Goal: Find specific page/section: Find specific page/section

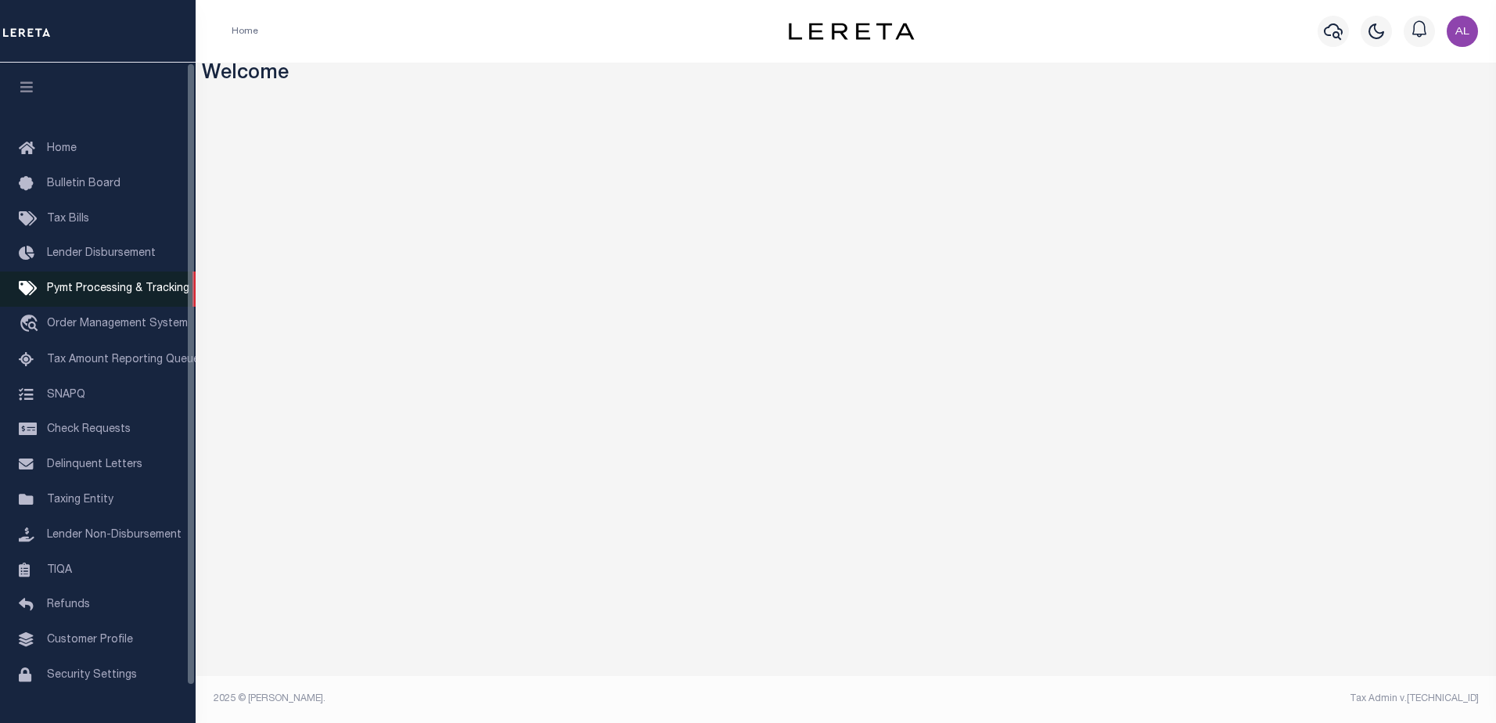
click at [117, 288] on span "Pymt Processing & Tracking" at bounding box center [118, 288] width 142 height 11
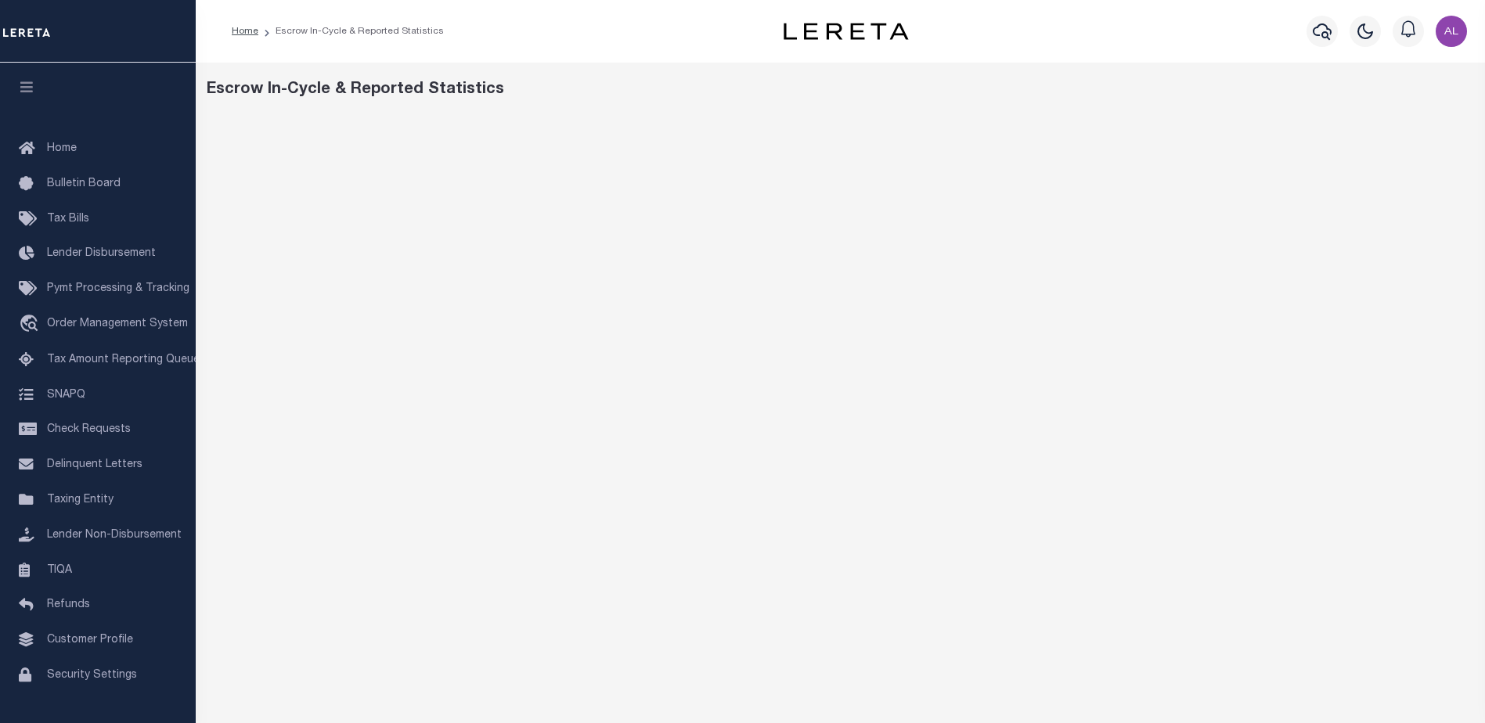
scroll to position [5, 0]
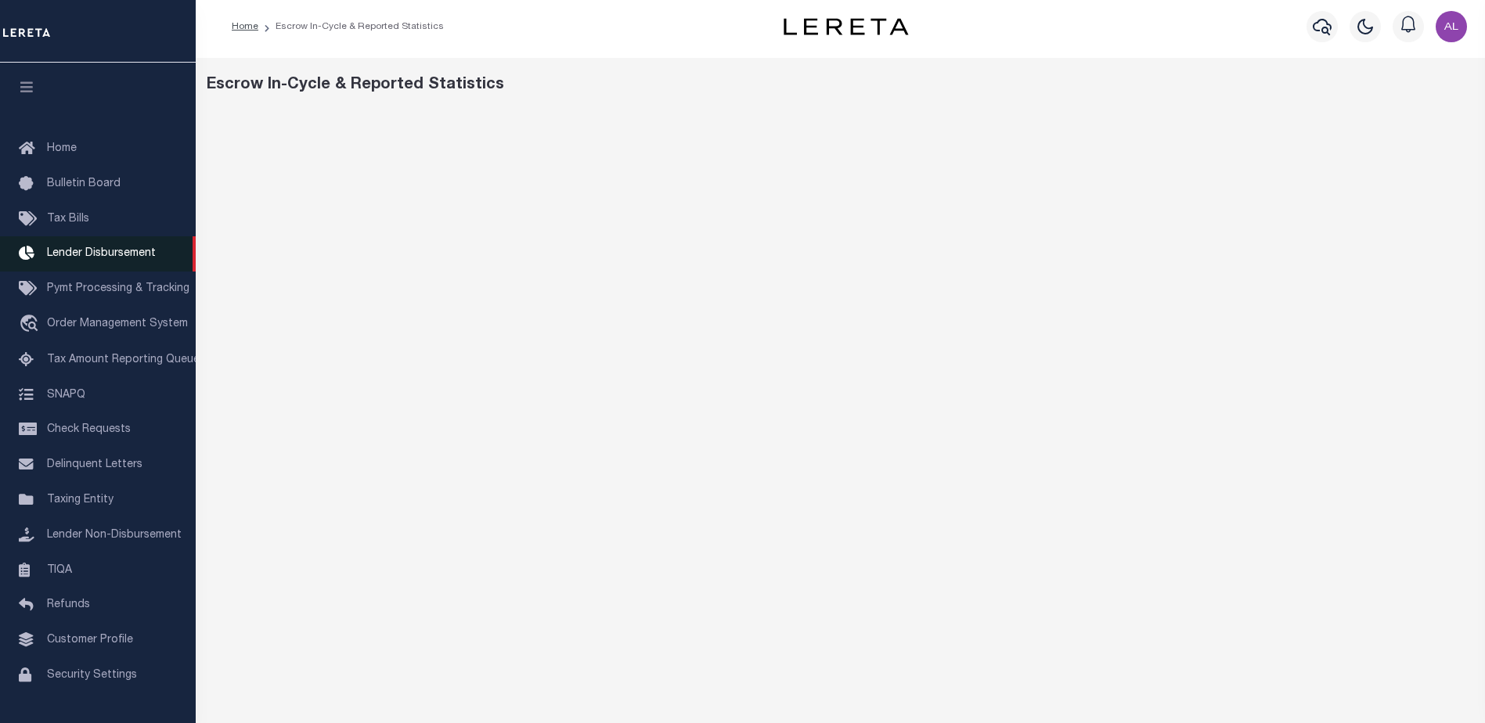
click at [83, 254] on span "Lender Disbursement" at bounding box center [101, 253] width 109 height 11
